Goal: Task Accomplishment & Management: Manage account settings

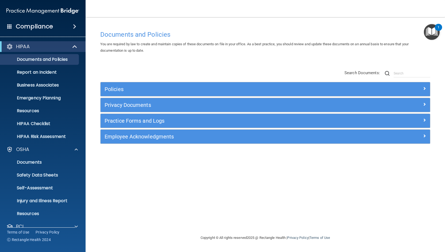
click at [32, 92] on ul "Documents and Policies Report an Incident Business Associates Emergency Plannin…" at bounding box center [43, 97] width 97 height 90
click at [31, 84] on p "Business Associates" at bounding box center [39, 84] width 73 height 5
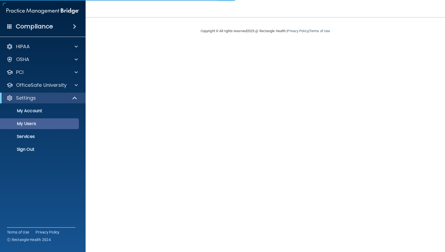
select select "20"
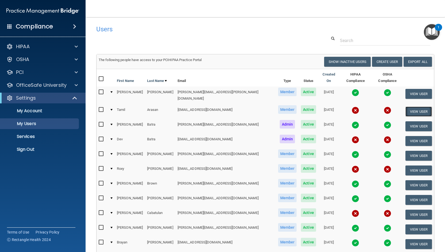
click at [411, 107] on button "View User" at bounding box center [419, 112] width 27 height 10
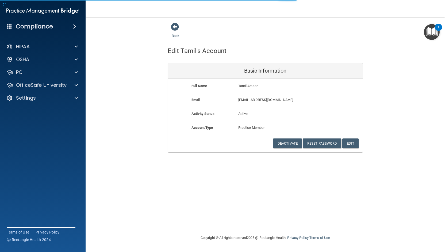
click at [411, 105] on div "Back Edit Tamil's Account Basic Information Full Name Tamil Arasan Tamil Last N…" at bounding box center [265, 87] width 338 height 130
click at [325, 142] on button "Reset Password" at bounding box center [322, 143] width 39 height 10
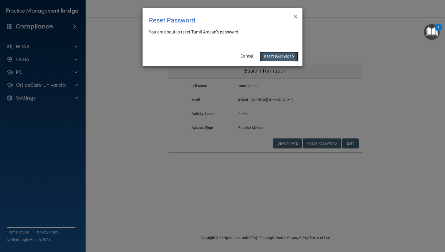
click at [280, 55] on button "Reset Password" at bounding box center [279, 57] width 39 height 10
click at [273, 54] on button "Reset Password" at bounding box center [279, 57] width 39 height 10
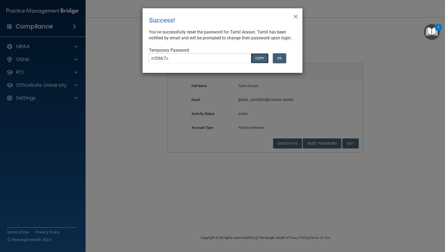
click at [258, 63] on button "COPY" at bounding box center [260, 58] width 18 height 10
click at [262, 62] on button "COPY" at bounding box center [260, 58] width 18 height 10
click at [279, 63] on button "OK" at bounding box center [279, 58] width 13 height 10
click at [281, 62] on button "OK" at bounding box center [279, 58] width 13 height 10
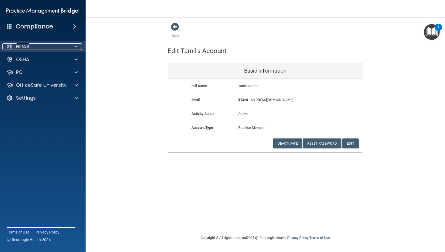
click at [24, 48] on p "HIPAA" at bounding box center [23, 46] width 14 height 6
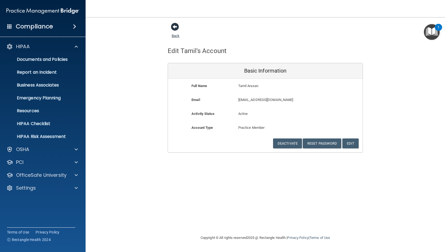
click at [172, 23] on span at bounding box center [175, 27] width 8 height 8
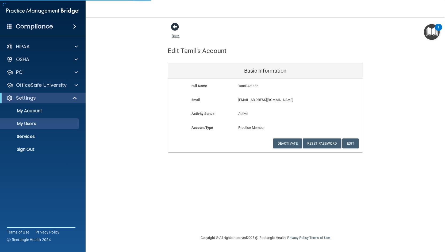
select select "20"
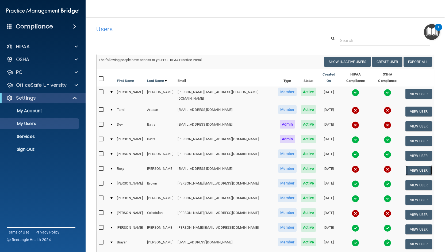
click at [408, 165] on button "View User" at bounding box center [419, 170] width 27 height 10
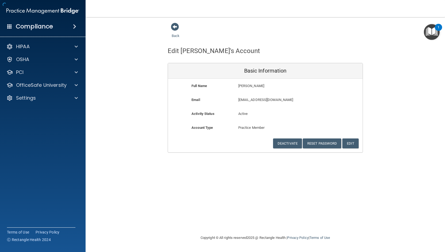
click at [408, 161] on div "Back Edit Roxy's Account Basic Information Full Name Roxy Borunda Roxy Last Nam…" at bounding box center [265, 125] width 338 height 207
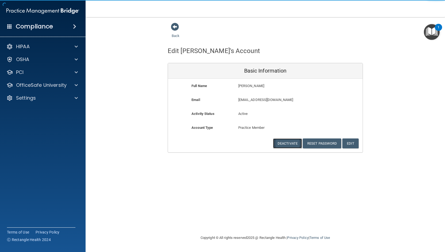
click at [285, 143] on button "Deactivate" at bounding box center [287, 143] width 29 height 10
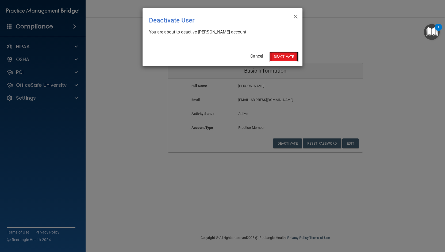
click at [284, 56] on button "Deactivate" at bounding box center [284, 57] width 29 height 10
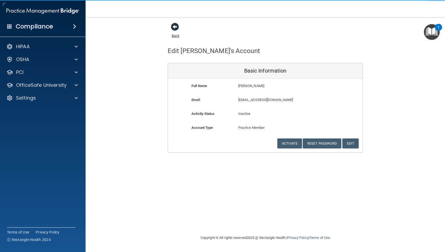
click at [177, 25] on span at bounding box center [175, 27] width 8 height 8
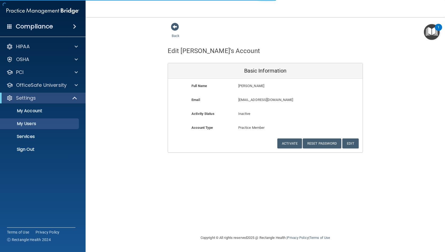
select select "20"
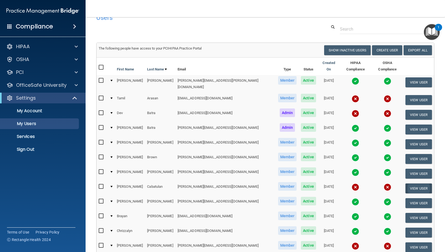
scroll to position [12, 0]
click at [413, 183] on button "View User" at bounding box center [419, 188] width 27 height 10
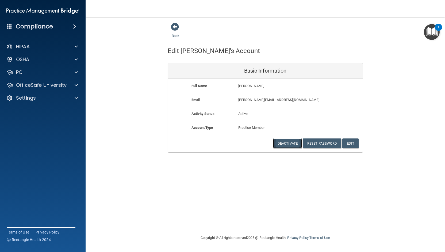
click at [285, 143] on button "Deactivate" at bounding box center [287, 143] width 29 height 10
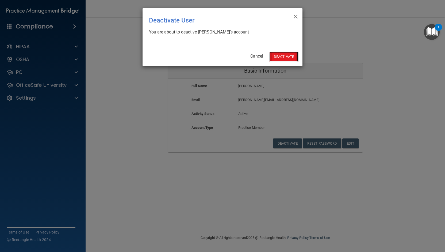
click at [287, 55] on button "Deactivate" at bounding box center [284, 57] width 29 height 10
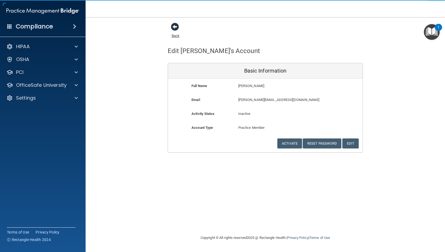
click at [176, 25] on span at bounding box center [175, 27] width 8 height 8
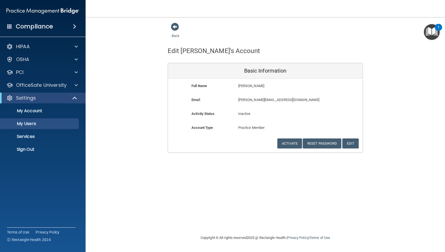
select select "20"
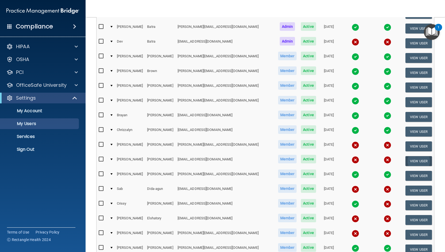
scroll to position [98, 0]
click at [411, 141] on button "View User" at bounding box center [419, 146] width 27 height 10
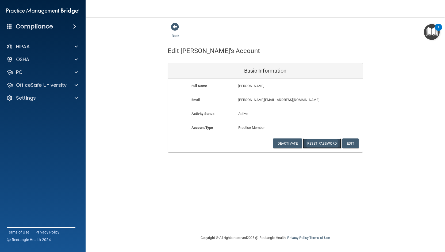
click at [321, 142] on button "Reset Password" at bounding box center [322, 143] width 39 height 10
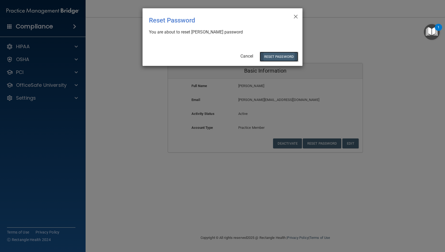
click at [274, 56] on button "Reset Password" at bounding box center [279, 57] width 39 height 10
click at [279, 56] on button "Reset Password" at bounding box center [279, 57] width 39 height 10
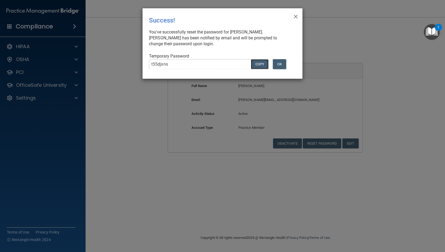
click at [258, 59] on button "COPY" at bounding box center [260, 64] width 18 height 10
click at [282, 59] on button "OK" at bounding box center [279, 64] width 13 height 10
click at [297, 15] on span "×" at bounding box center [296, 15] width 5 height 11
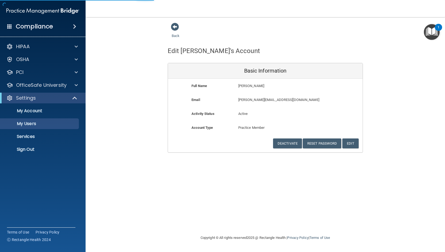
select select "20"
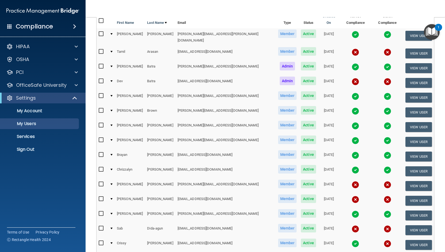
scroll to position [62, 0]
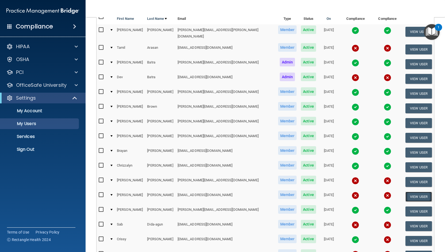
click at [406, 192] on button "View User" at bounding box center [419, 197] width 27 height 10
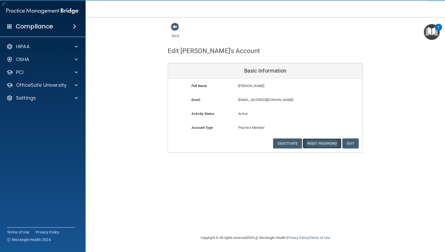
click at [322, 144] on button "Reset Password" at bounding box center [322, 143] width 39 height 10
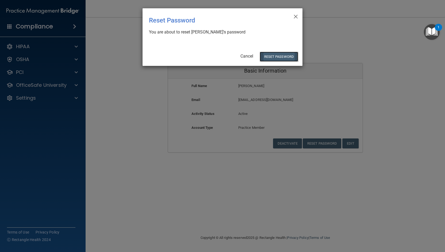
click at [268, 56] on button "Reset Password" at bounding box center [279, 57] width 39 height 10
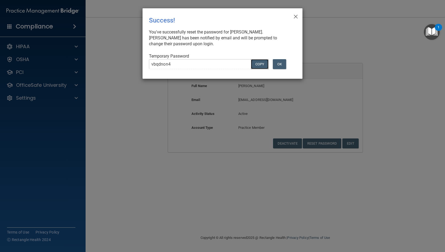
click at [257, 65] on button "COPY" at bounding box center [260, 64] width 18 height 10
click at [283, 65] on button "OK" at bounding box center [279, 64] width 13 height 10
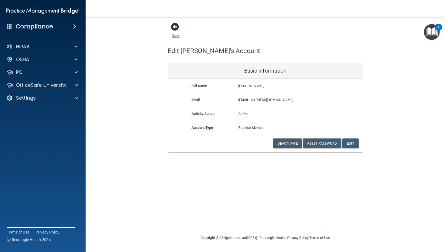
click at [173, 28] on span at bounding box center [175, 27] width 8 height 8
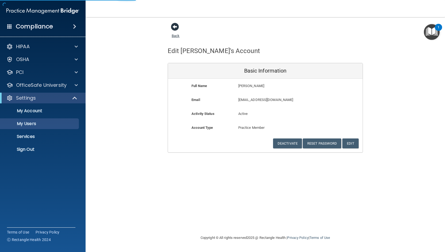
select select "20"
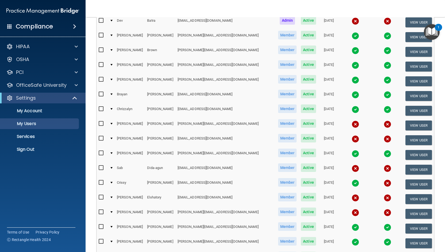
scroll to position [119, 0]
click at [409, 209] on button "View User" at bounding box center [419, 214] width 27 height 10
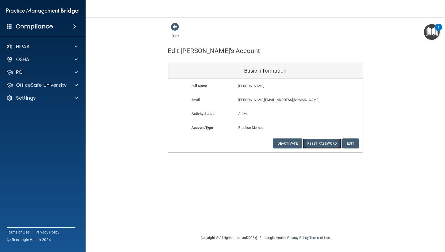
click at [318, 142] on button "Reset Password" at bounding box center [322, 143] width 39 height 10
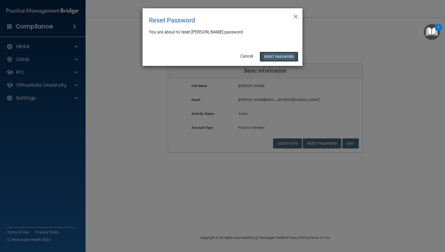
click at [277, 56] on button "Reset Password" at bounding box center [279, 57] width 39 height 10
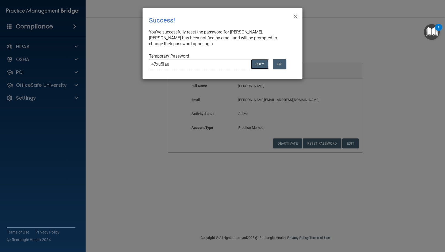
click at [260, 65] on button "COPY" at bounding box center [260, 64] width 18 height 10
click at [281, 65] on button "OK" at bounding box center [279, 64] width 13 height 10
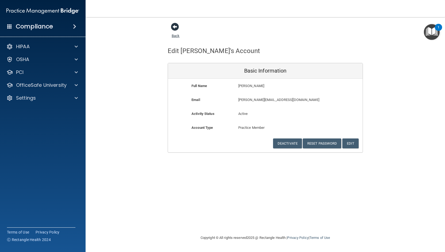
click at [174, 28] on span at bounding box center [175, 27] width 8 height 8
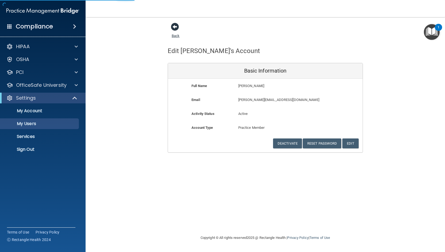
select select "20"
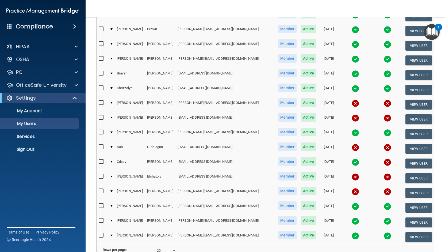
scroll to position [140, 0]
click at [413, 173] on button "View User" at bounding box center [419, 178] width 27 height 10
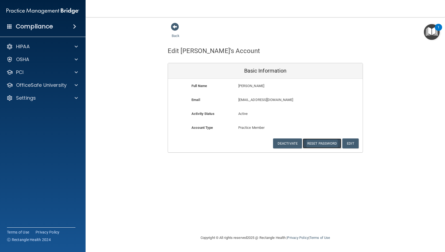
click at [314, 145] on button "Reset Password" at bounding box center [322, 143] width 39 height 10
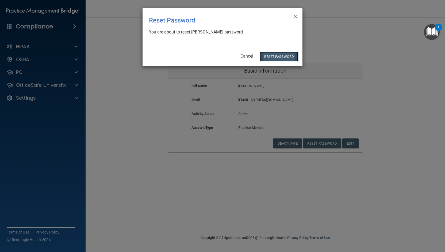
click at [274, 54] on button "Reset Password" at bounding box center [279, 57] width 39 height 10
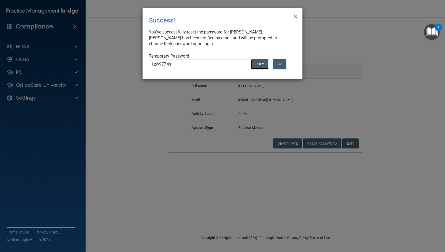
click at [260, 65] on button "COPY" at bounding box center [260, 64] width 18 height 10
click at [280, 64] on button "OK" at bounding box center [279, 64] width 13 height 10
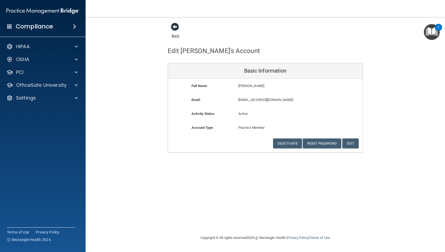
click at [176, 27] on span at bounding box center [175, 27] width 8 height 8
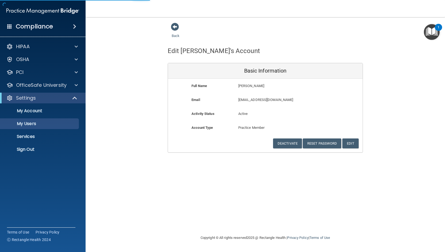
select select "20"
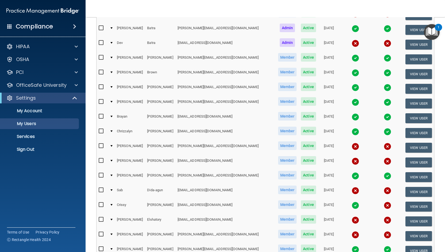
scroll to position [189, 0]
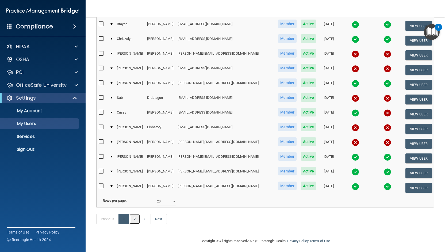
click at [135, 216] on link "2" at bounding box center [134, 219] width 11 height 10
select select "20"
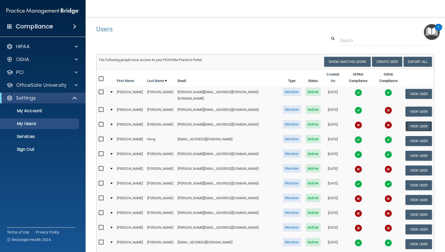
click at [417, 121] on button "View User" at bounding box center [419, 126] width 27 height 10
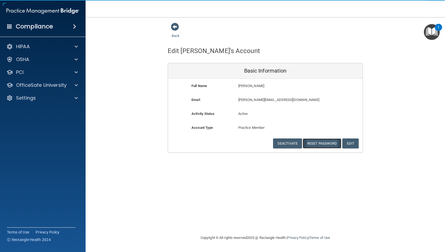
click at [318, 145] on button "Reset Password" at bounding box center [322, 143] width 39 height 10
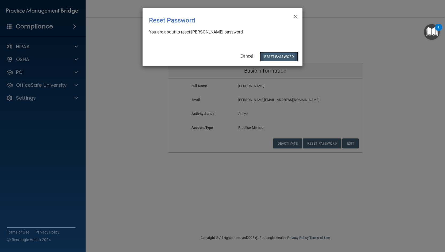
click at [277, 58] on button "Reset Password" at bounding box center [279, 57] width 39 height 10
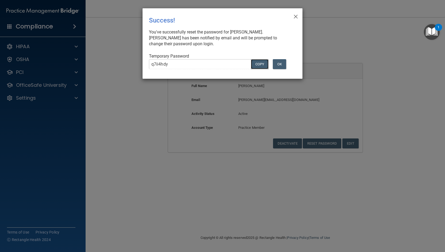
click at [258, 64] on button "COPY" at bounding box center [260, 64] width 18 height 10
click at [281, 66] on button "OK" at bounding box center [279, 64] width 13 height 10
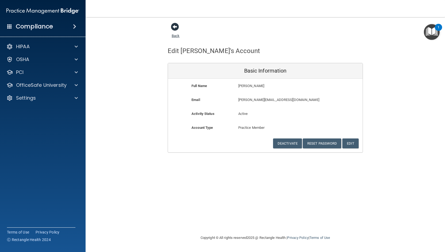
click at [175, 27] on span at bounding box center [175, 27] width 8 height 8
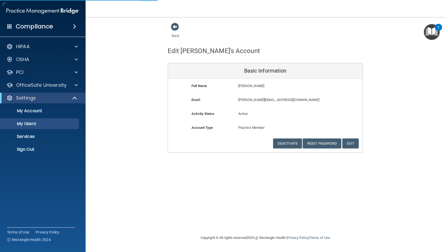
select select "20"
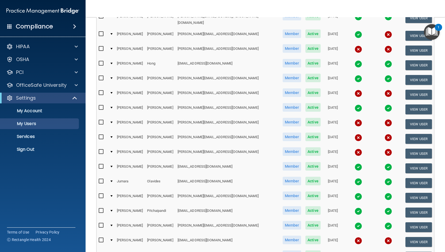
scroll to position [76, 0]
click at [408, 89] on button "View User" at bounding box center [419, 94] width 27 height 10
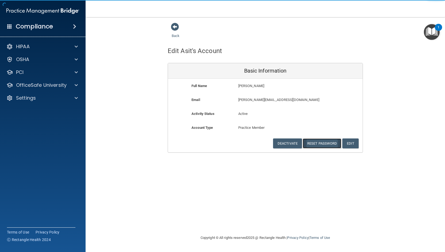
click at [323, 145] on button "Reset Password" at bounding box center [322, 143] width 39 height 10
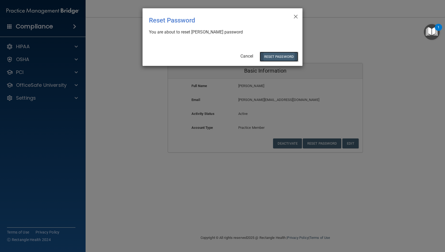
click at [275, 55] on button "Reset Password" at bounding box center [279, 57] width 39 height 10
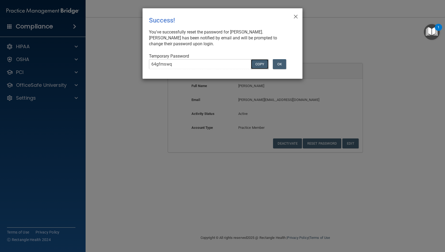
click at [261, 63] on button "COPY" at bounding box center [260, 64] width 18 height 10
click at [281, 66] on button "OK" at bounding box center [279, 64] width 13 height 10
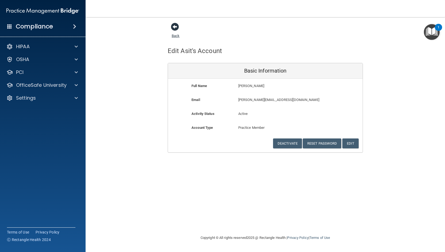
click at [175, 27] on span at bounding box center [175, 27] width 8 height 8
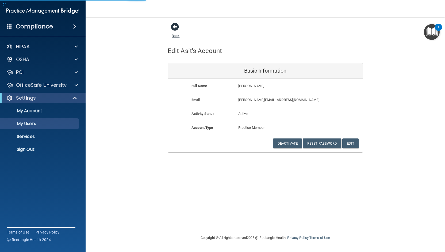
select select "20"
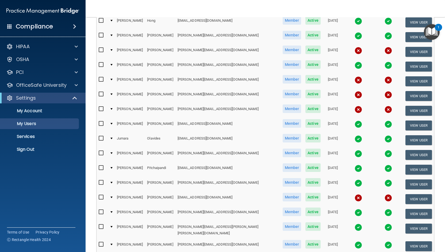
scroll to position [111, 0]
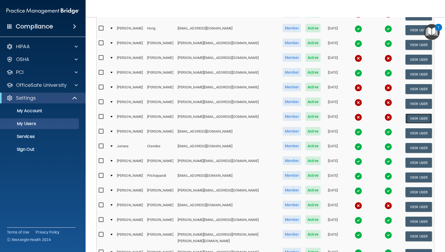
click at [413, 114] on button "View User" at bounding box center [419, 119] width 27 height 10
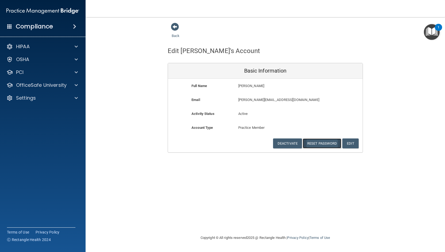
click at [316, 142] on button "Reset Password" at bounding box center [322, 143] width 39 height 10
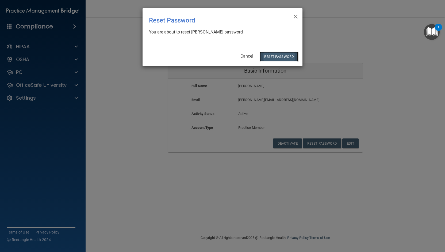
click at [276, 57] on button "Reset Password" at bounding box center [279, 57] width 39 height 10
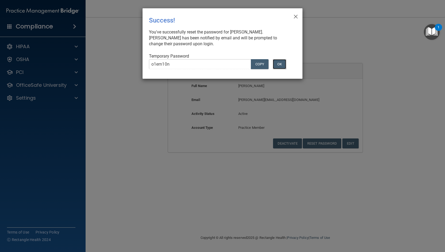
click at [281, 66] on button "OK" at bounding box center [279, 64] width 13 height 10
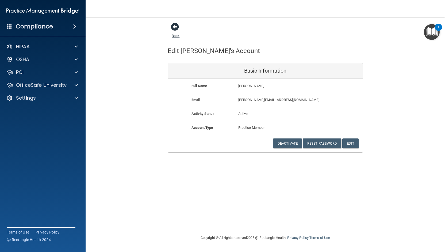
click at [175, 25] on span at bounding box center [175, 27] width 8 height 8
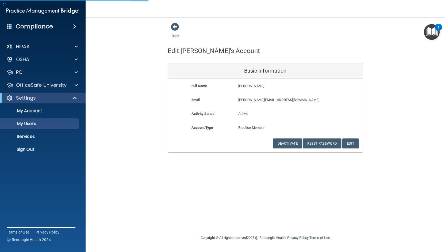
select select "20"
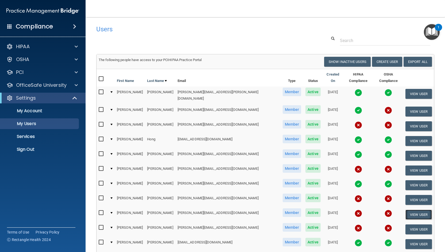
click at [410, 210] on button "View User" at bounding box center [419, 215] width 27 height 10
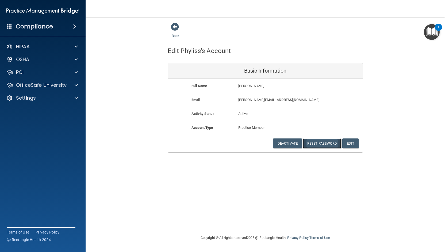
click at [316, 143] on button "Reset Password" at bounding box center [322, 143] width 39 height 10
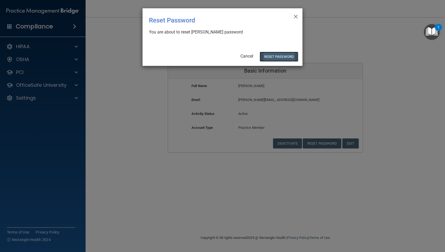
click at [279, 56] on button "Reset Password" at bounding box center [279, 57] width 39 height 10
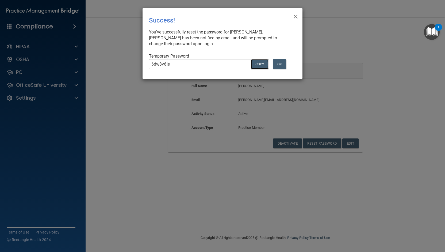
click at [259, 63] on button "COPY" at bounding box center [260, 64] width 18 height 10
click at [280, 64] on button "OK" at bounding box center [279, 64] width 13 height 10
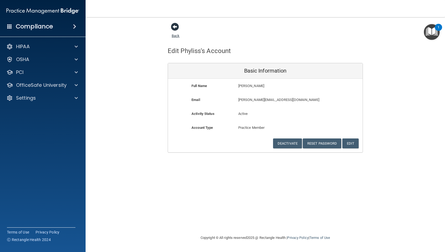
click at [175, 27] on span at bounding box center [175, 27] width 8 height 8
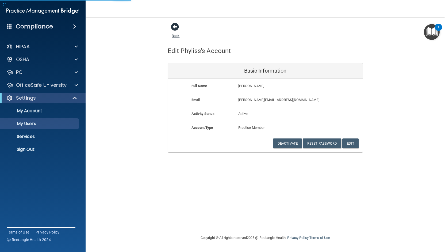
select select "20"
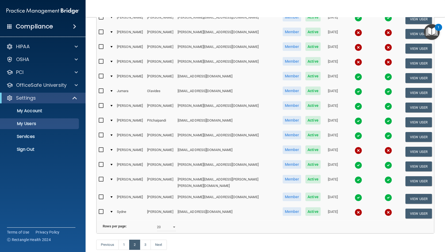
scroll to position [188, 0]
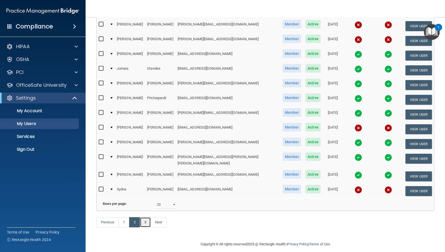
click at [147, 218] on link "3" at bounding box center [145, 222] width 11 height 10
select select "20"
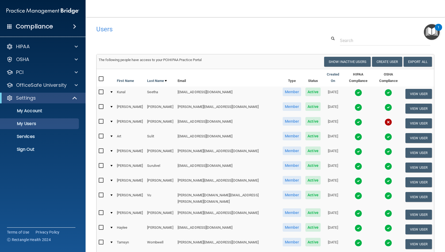
scroll to position [86, 0]
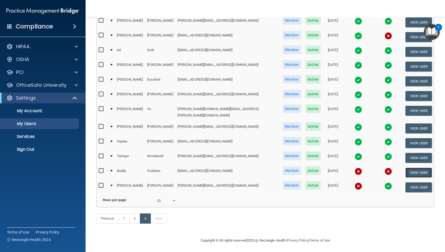
click at [413, 168] on button "View User" at bounding box center [419, 173] width 27 height 10
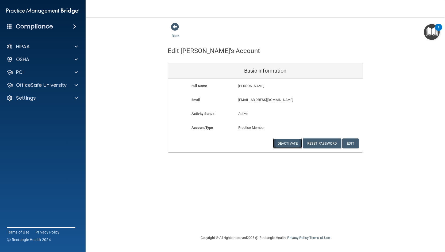
click at [282, 144] on button "Deactivate" at bounding box center [287, 143] width 29 height 10
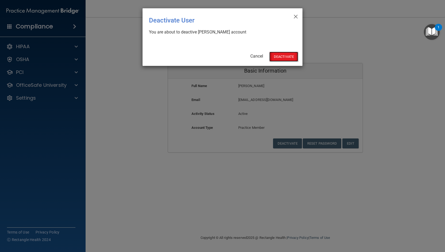
click at [283, 54] on button "Deactivate" at bounding box center [284, 57] width 29 height 10
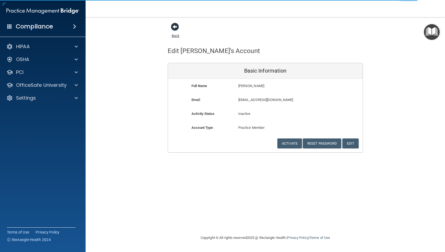
click at [176, 25] on span at bounding box center [175, 27] width 8 height 8
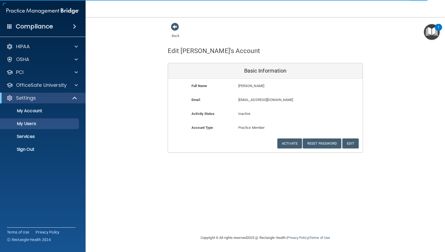
select select "20"
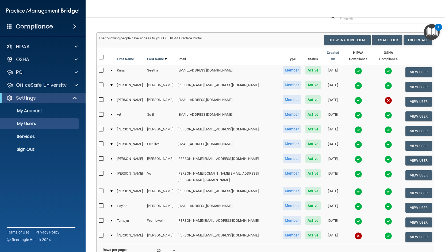
scroll to position [72, 0]
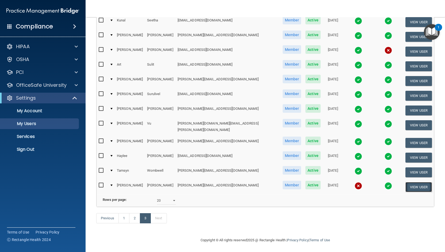
click at [413, 182] on button "View User" at bounding box center [419, 187] width 27 height 10
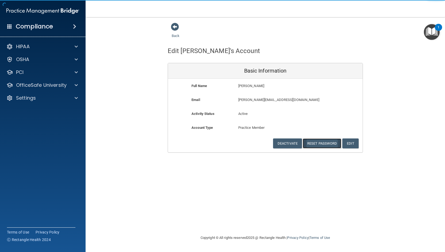
click at [316, 143] on button "Reset Password" at bounding box center [322, 143] width 39 height 10
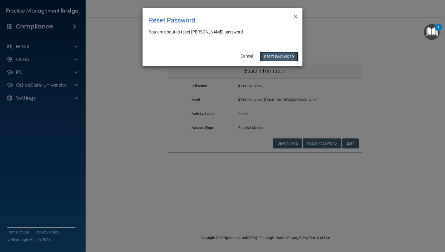
click at [273, 59] on button "Reset Password" at bounding box center [279, 57] width 39 height 10
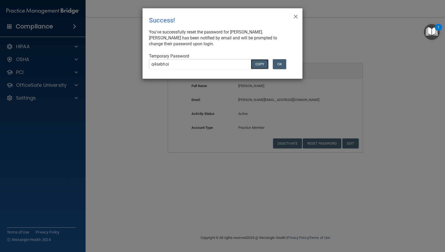
click at [259, 62] on button "COPY" at bounding box center [260, 64] width 18 height 10
click at [295, 16] on span "×" at bounding box center [296, 15] width 5 height 11
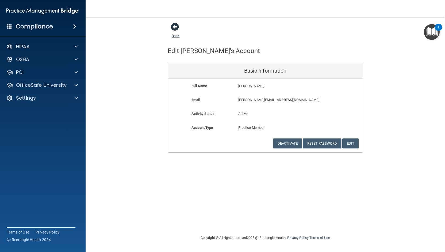
click at [176, 26] on span at bounding box center [175, 27] width 8 height 8
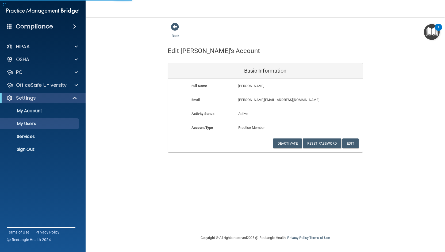
select select "20"
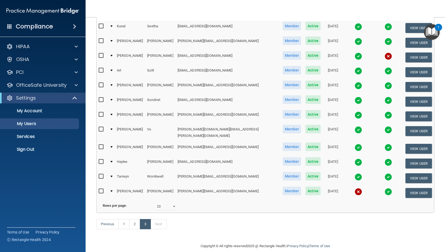
scroll to position [66, 0]
click at [134, 222] on link "2" at bounding box center [134, 224] width 11 height 10
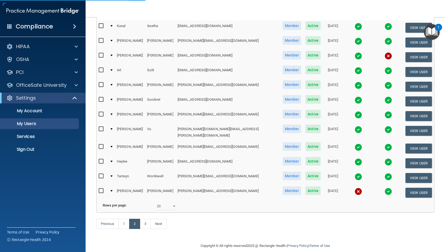
select select "20"
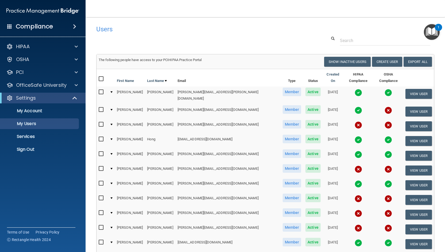
scroll to position [2, 0]
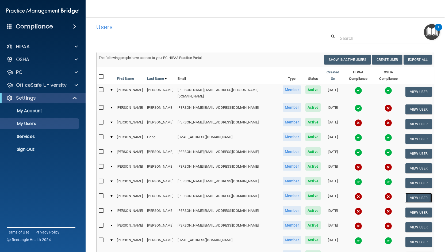
click at [407, 193] on button "View User" at bounding box center [419, 198] width 27 height 10
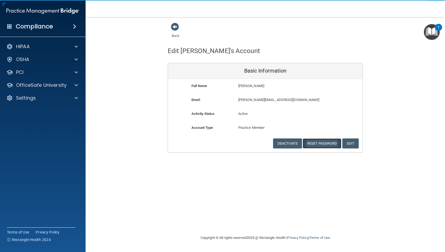
click at [322, 144] on button "Reset Password" at bounding box center [322, 143] width 39 height 10
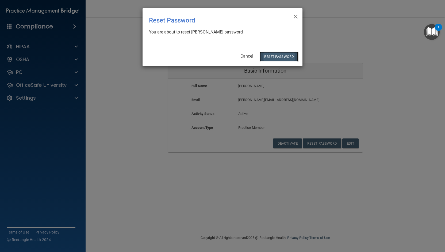
click at [276, 56] on button "Reset Password" at bounding box center [279, 57] width 39 height 10
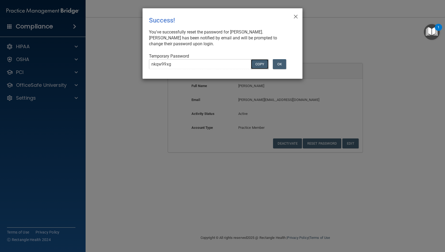
click at [260, 63] on button "COPY" at bounding box center [260, 64] width 18 height 10
click at [279, 61] on button "OK" at bounding box center [279, 64] width 13 height 10
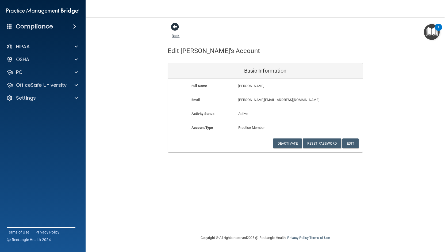
click at [175, 24] on span at bounding box center [175, 27] width 8 height 8
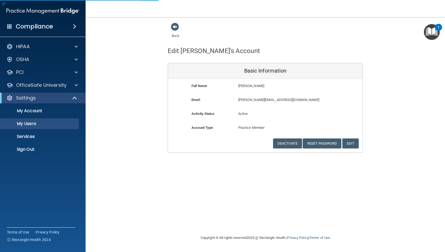
select select "20"
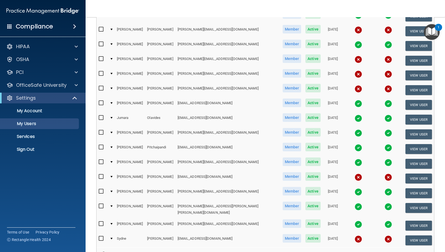
scroll to position [155, 0]
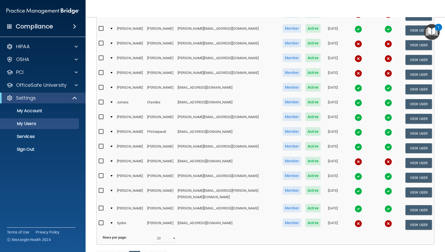
click at [406, 214] on iframe at bounding box center [396, 224] width 86 height 21
click at [410, 220] on button "View User" at bounding box center [419, 225] width 27 height 10
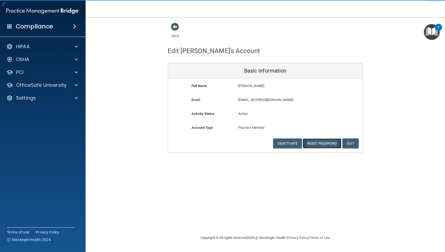
click at [320, 143] on button "Reset Password" at bounding box center [322, 143] width 39 height 10
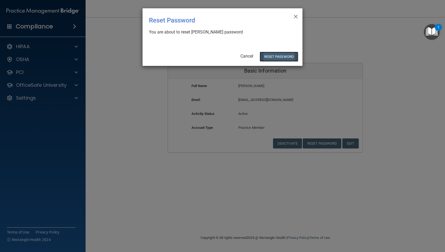
click at [279, 53] on button "Reset Password" at bounding box center [279, 57] width 39 height 10
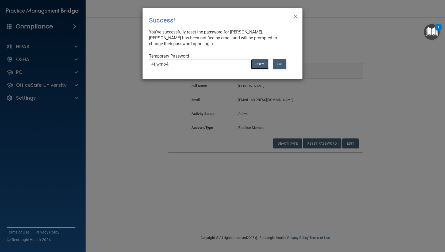
click at [258, 63] on button "COPY" at bounding box center [260, 64] width 18 height 10
click at [278, 61] on button "OK" at bounding box center [279, 64] width 13 height 10
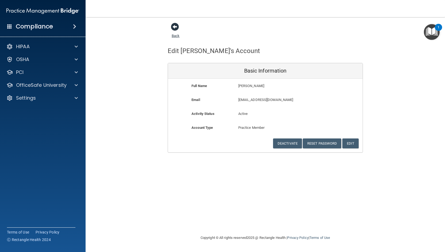
click at [177, 28] on span at bounding box center [175, 27] width 8 height 8
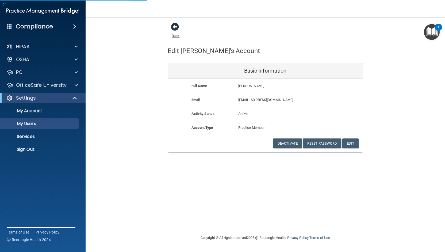
select select "20"
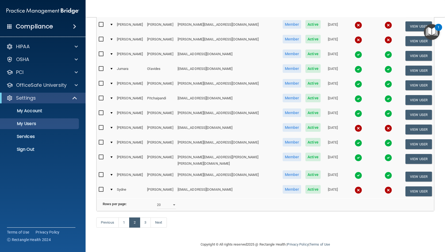
scroll to position [189, 0]
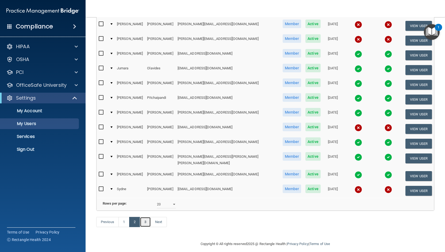
click at [147, 217] on link "3" at bounding box center [145, 222] width 11 height 10
select select "20"
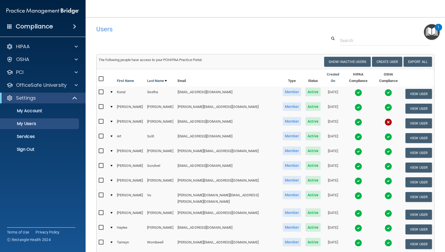
scroll to position [17, 0]
